Goal: Complete application form

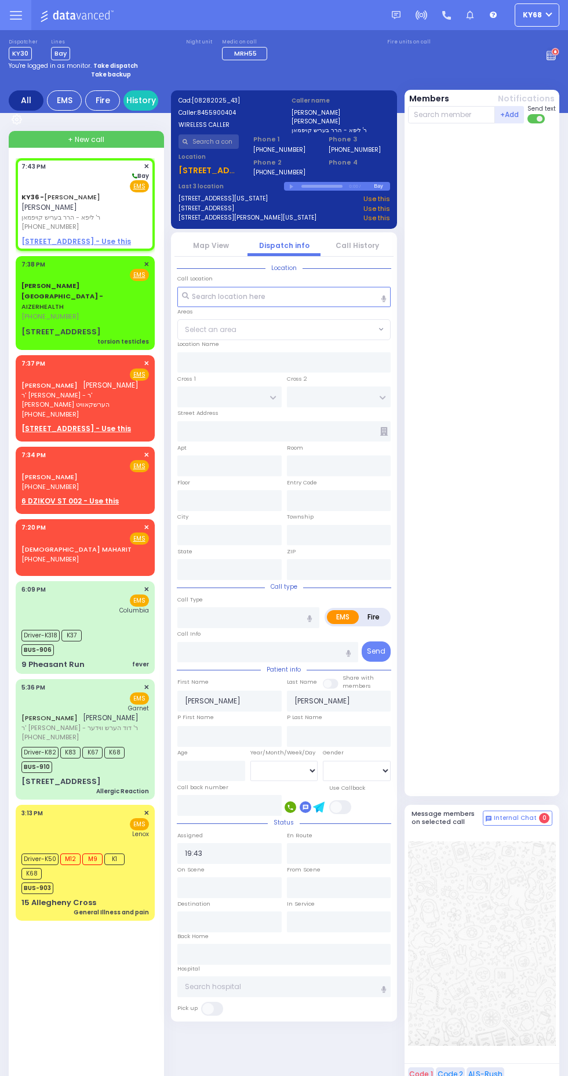
select select
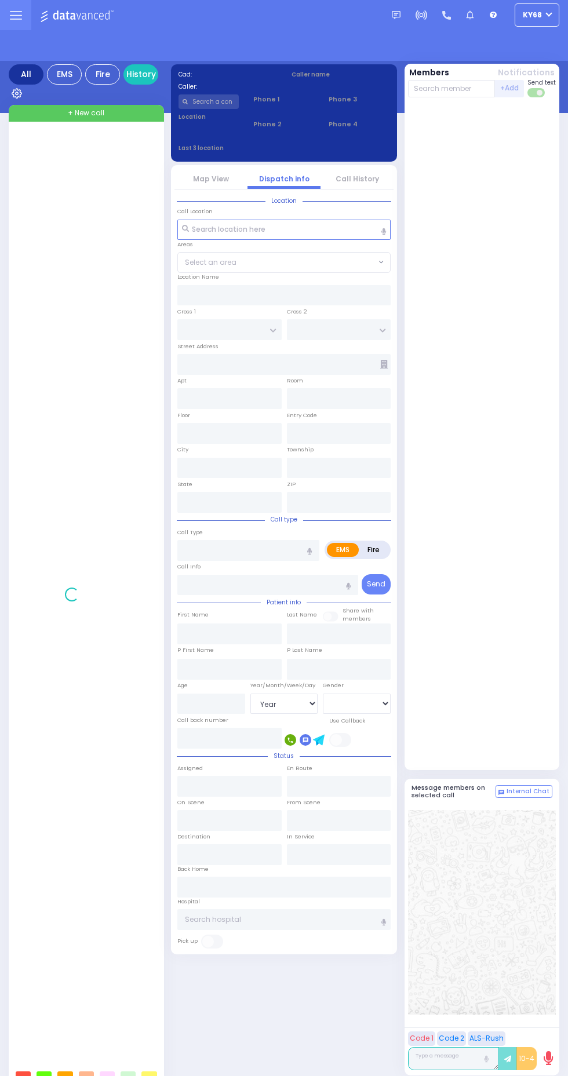
select select "Year"
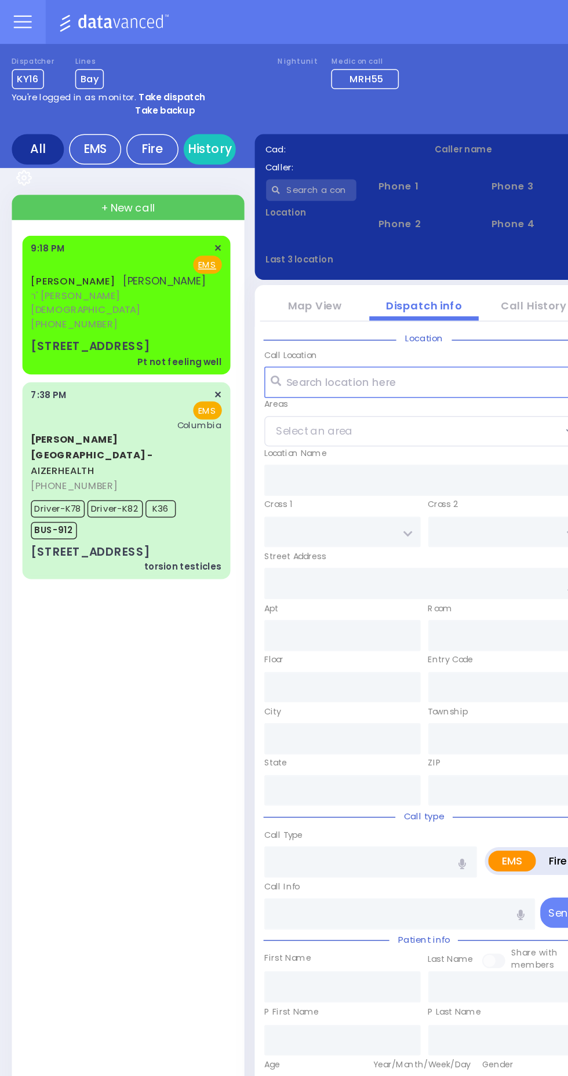
click at [34, 227] on div "2 Schunnemunk Road 104" at bounding box center [60, 233] width 79 height 12
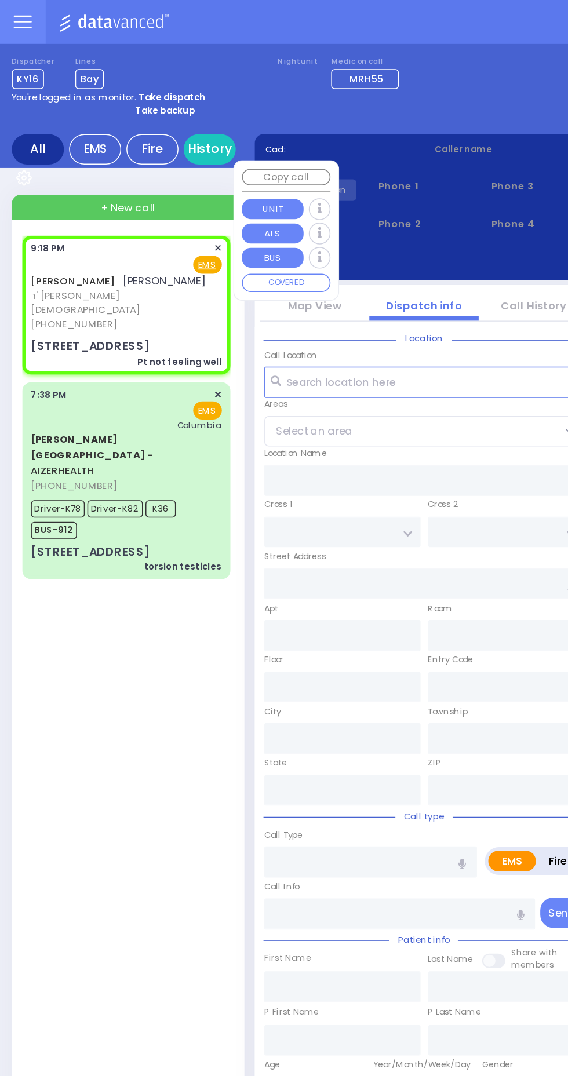
select select
type input "Pt not feeling well"
radio input "true"
type input "KALMEN"
type input "EKSTEIN"
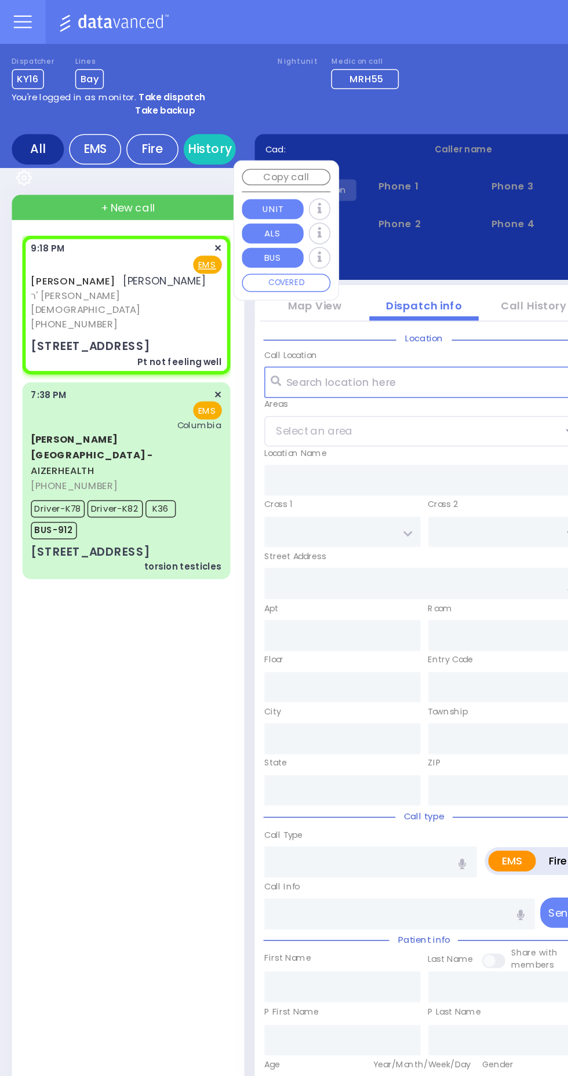
select select
type input "21:18"
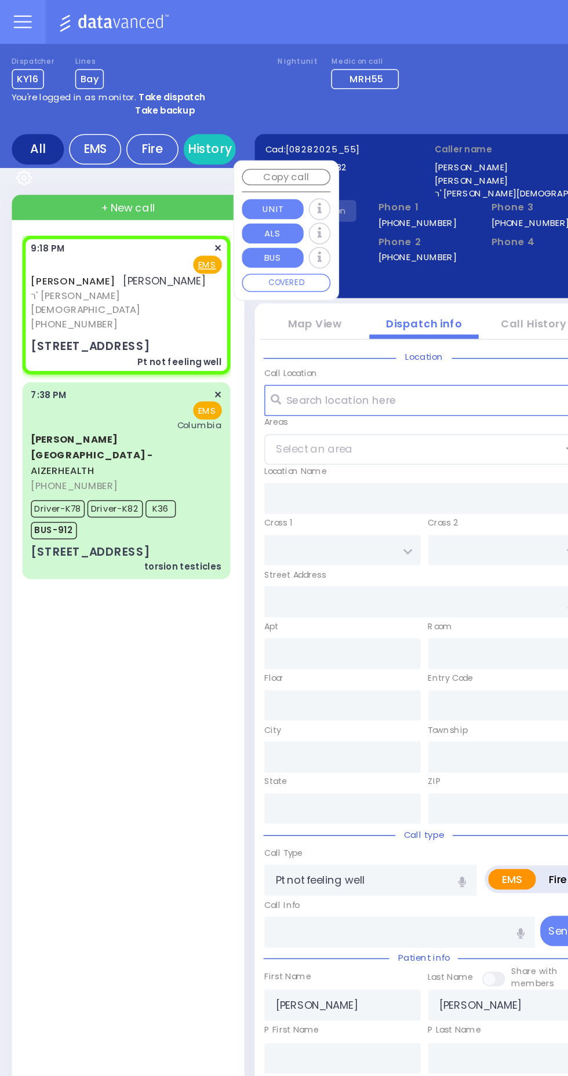
type input "SCHUNNEMUNK RD"
type input "HAYES COURT"
type input "2 Schunnemunk Road"
type input "104"
type input "Monroe"
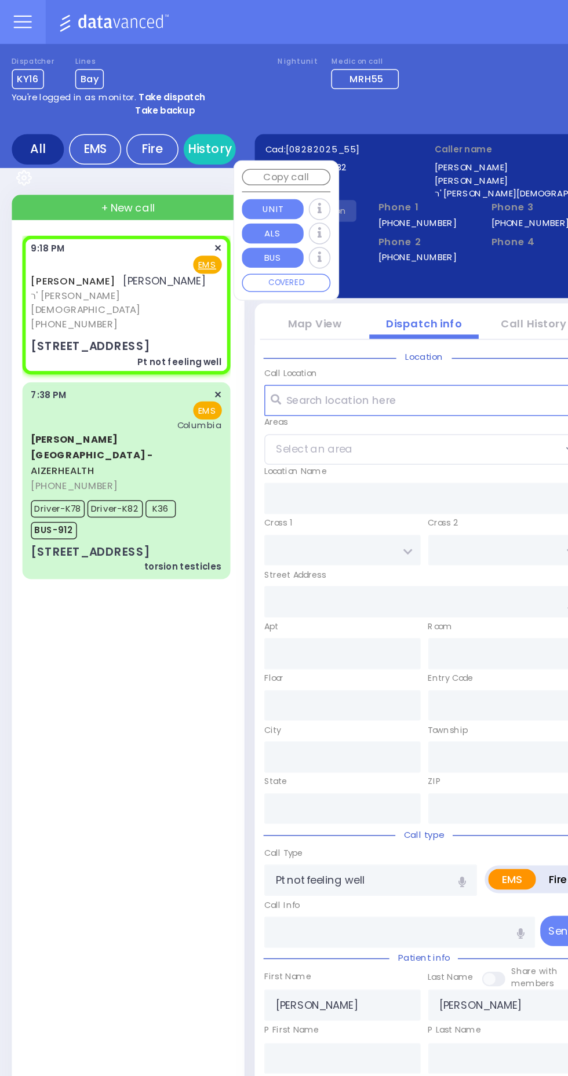
type input "New York"
type input "10950"
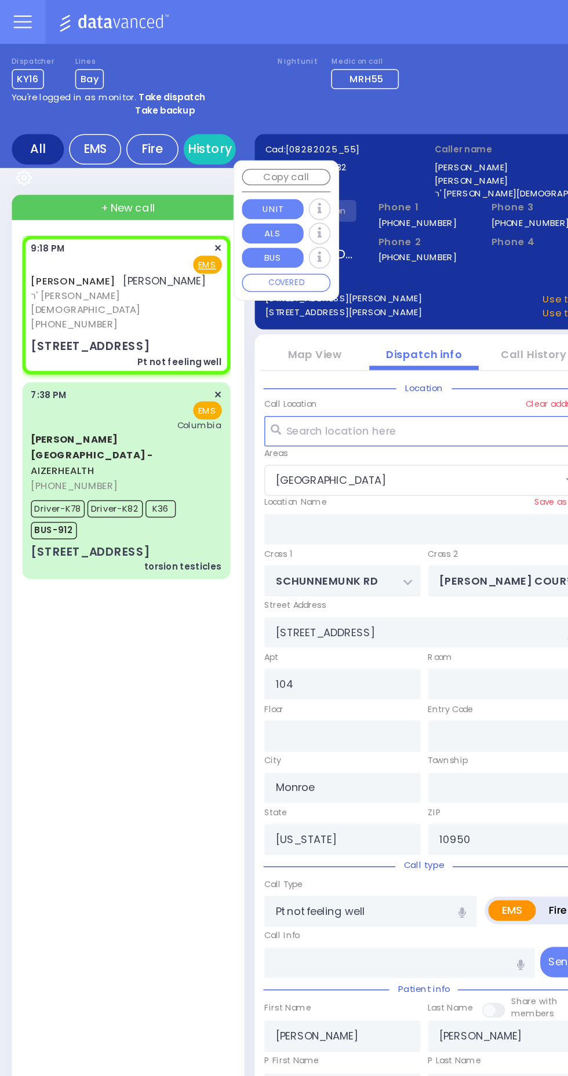
select select "MONROE VILLAGE"
click at [112, 391] on div "KALMEN EKSTEIN קלמן עקשטיין ר' נתן בנימין - הרב פייבל סופר (845) 782-1832 9:18 …" at bounding box center [88, 629] width 144 height 942
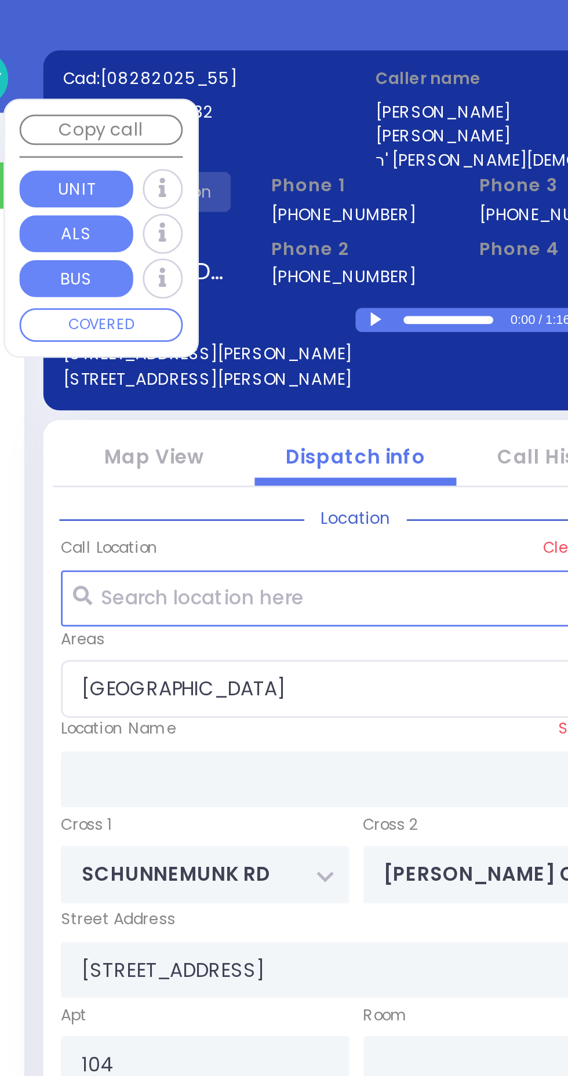
click at [290, 187] on div at bounding box center [293, 187] width 6 height 5
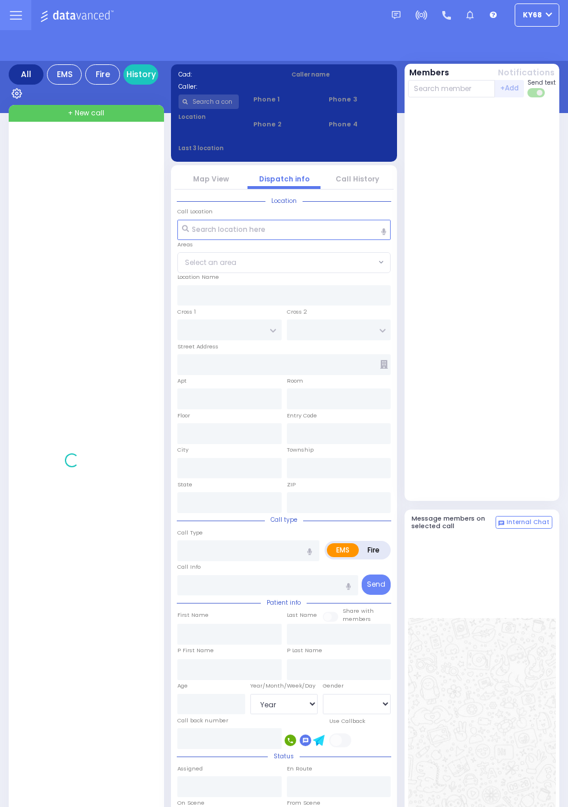
select select "Year"
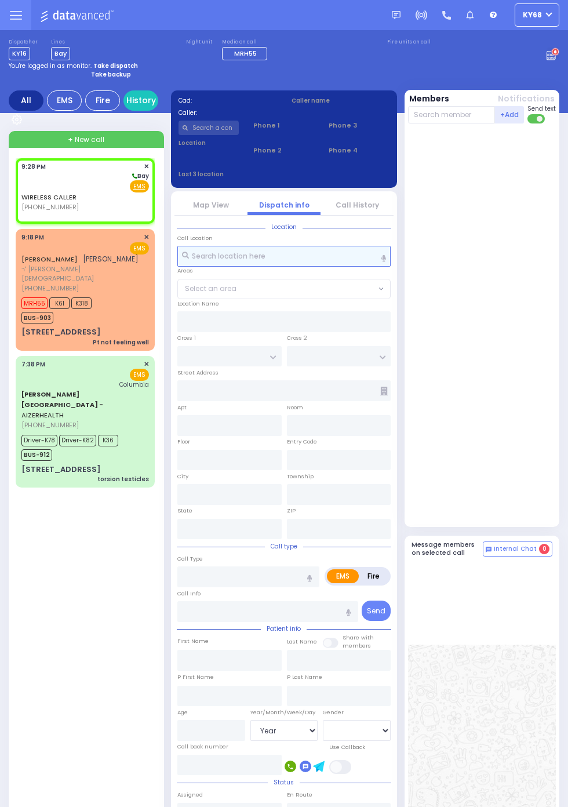
select select
radio input "true"
select select
type input "21:28"
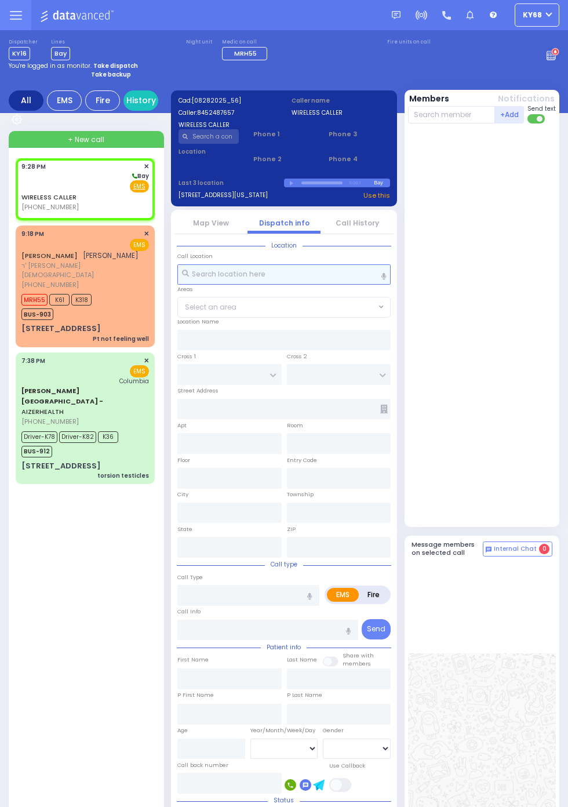
select select
radio input "true"
select select
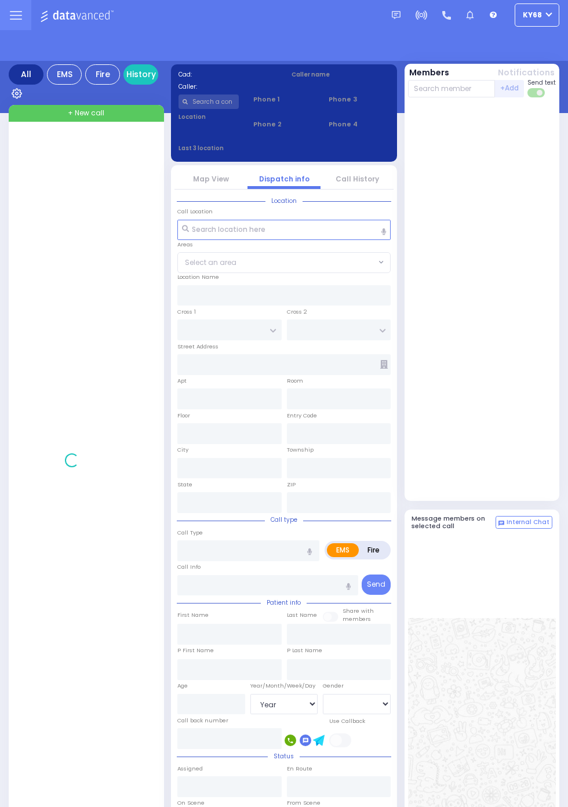
select select "Year"
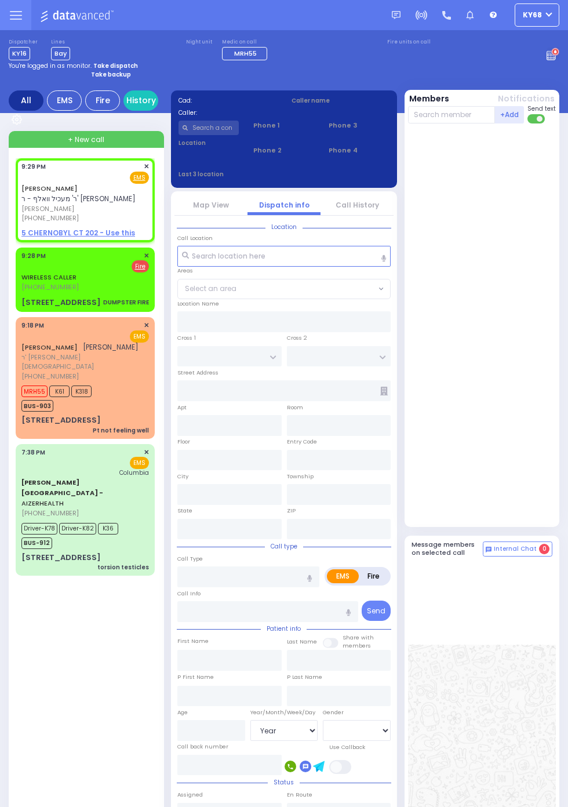
select select
radio input "true"
type input "SHIMON MENDEL"
type input "FALKOWITZ"
select select
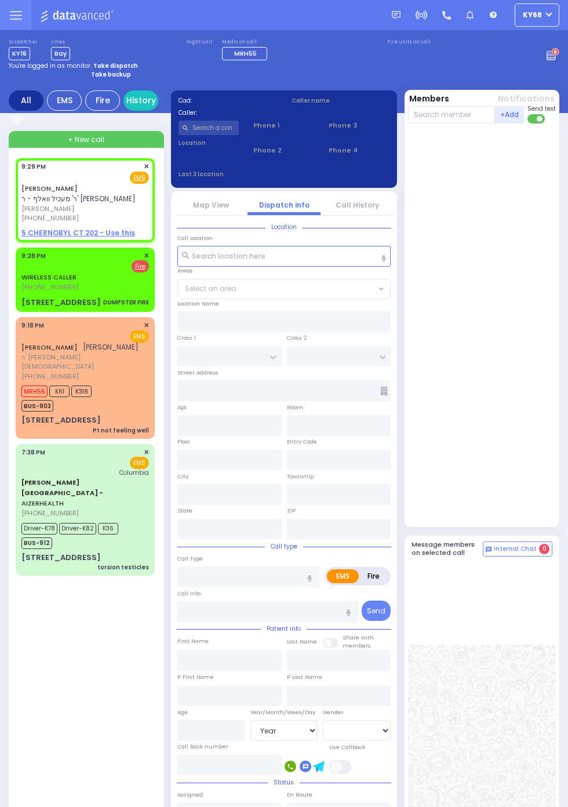
type input "21:29"
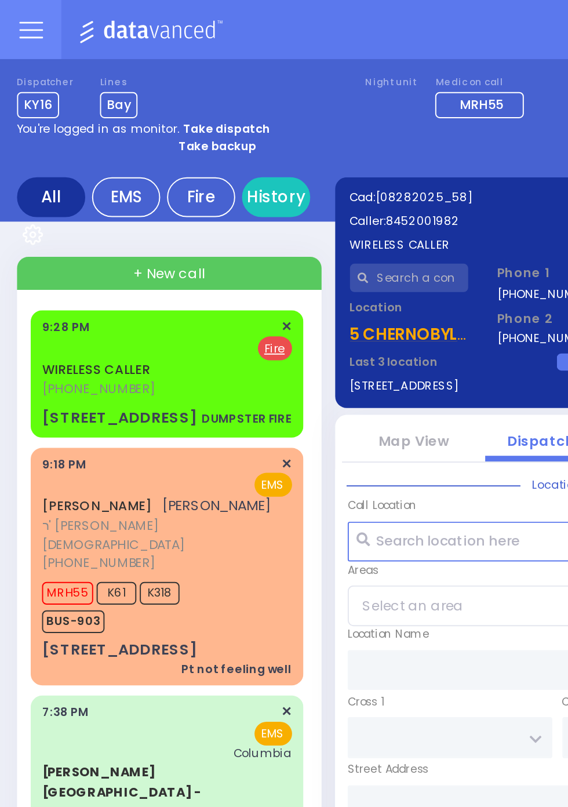
click at [111, 75] on strong "Take backup" at bounding box center [111, 74] width 40 height 9
select select "12"
